Goal: Task Accomplishment & Management: Manage account settings

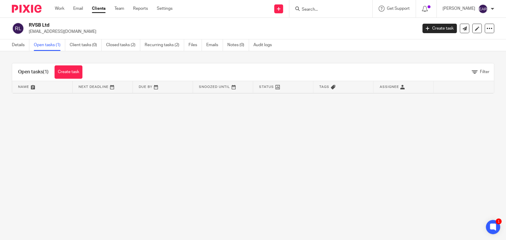
click at [325, 10] on input "Search" at bounding box center [327, 9] width 53 height 5
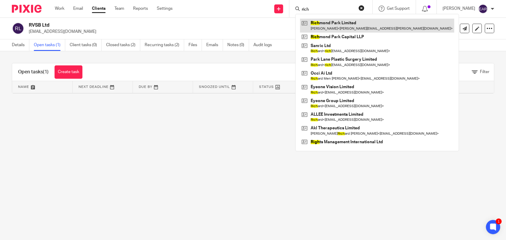
type input "rich"
click at [330, 28] on link at bounding box center [377, 26] width 154 height 14
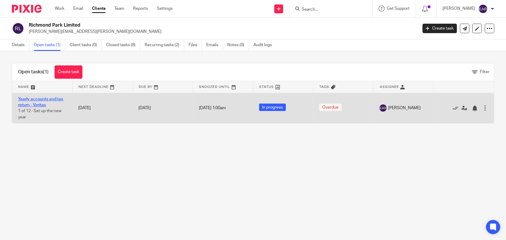
click at [42, 100] on link "Yearly accounts and tax return - Veritas" at bounding box center [40, 102] width 45 height 10
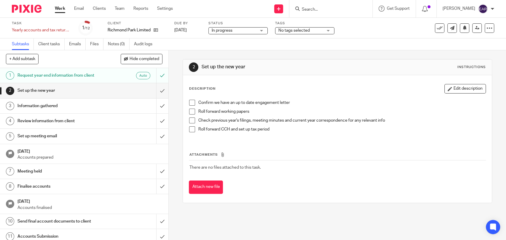
click at [189, 104] on span at bounding box center [192, 103] width 6 height 6
click at [190, 114] on span at bounding box center [192, 112] width 6 height 6
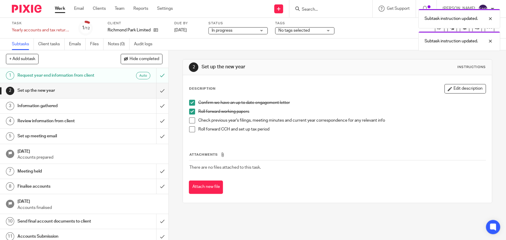
click at [189, 121] on span at bounding box center [192, 121] width 6 height 6
click at [189, 129] on span at bounding box center [192, 129] width 6 height 6
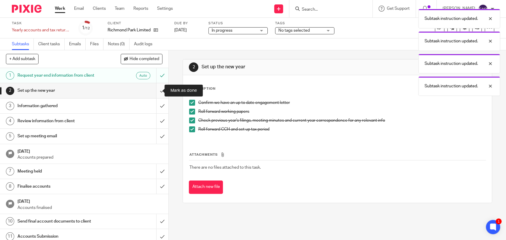
click at [156, 88] on input "submit" at bounding box center [84, 90] width 168 height 15
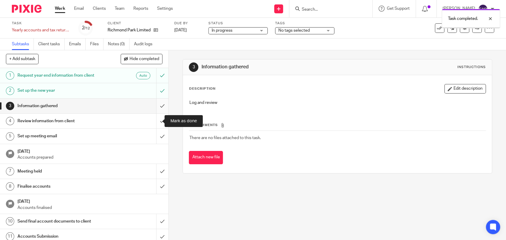
click at [156, 107] on input "submit" at bounding box center [84, 106] width 168 height 15
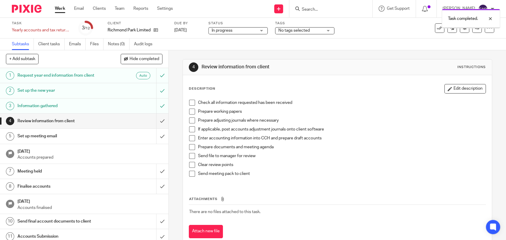
click at [189, 102] on span at bounding box center [192, 103] width 6 height 6
click at [189, 114] on li "Prepare working papers" at bounding box center [337, 113] width 296 height 9
click at [189, 123] on span at bounding box center [192, 121] width 6 height 6
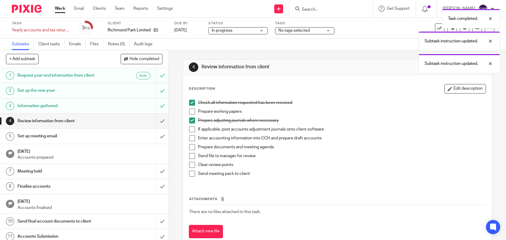
click at [191, 112] on span at bounding box center [192, 112] width 6 height 6
click at [189, 129] on span at bounding box center [192, 129] width 6 height 6
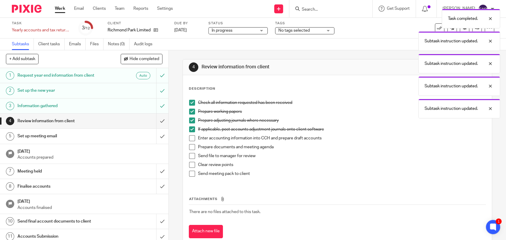
click at [190, 138] on span at bounding box center [192, 138] width 6 height 6
click at [189, 146] on span at bounding box center [192, 147] width 6 height 6
click at [190, 156] on span at bounding box center [192, 156] width 6 height 6
click at [190, 163] on span at bounding box center [192, 165] width 6 height 6
click at [191, 173] on span at bounding box center [192, 174] width 6 height 6
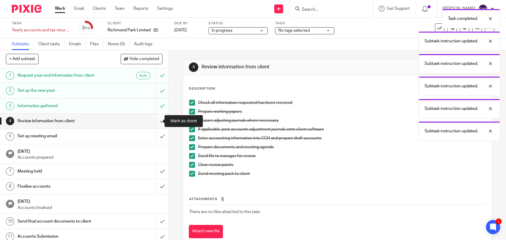
click at [157, 122] on input "submit" at bounding box center [84, 121] width 168 height 15
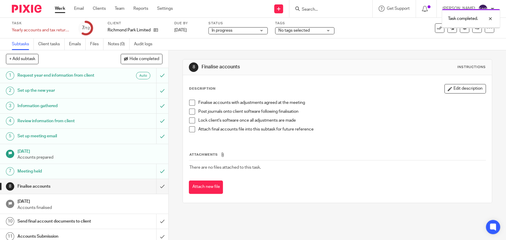
click at [190, 105] on span at bounding box center [192, 103] width 6 height 6
click at [190, 112] on span at bounding box center [192, 112] width 6 height 6
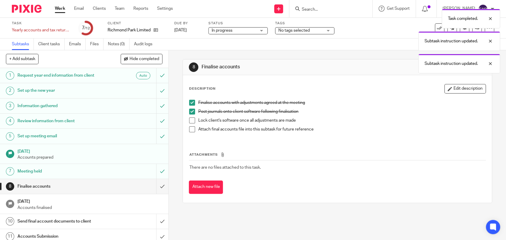
click at [189, 121] on span at bounding box center [192, 121] width 6 height 6
click at [190, 130] on span at bounding box center [192, 129] width 6 height 6
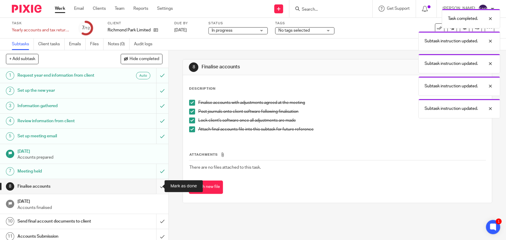
click at [155, 183] on input "submit" at bounding box center [84, 186] width 168 height 15
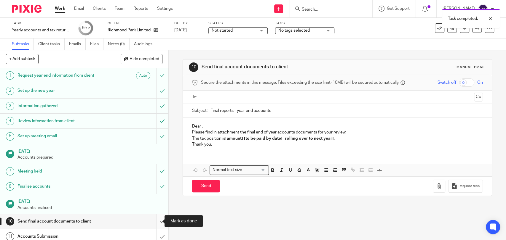
click at [157, 223] on input "submit" at bounding box center [84, 221] width 168 height 15
